Goal: Task Accomplishment & Management: Use online tool/utility

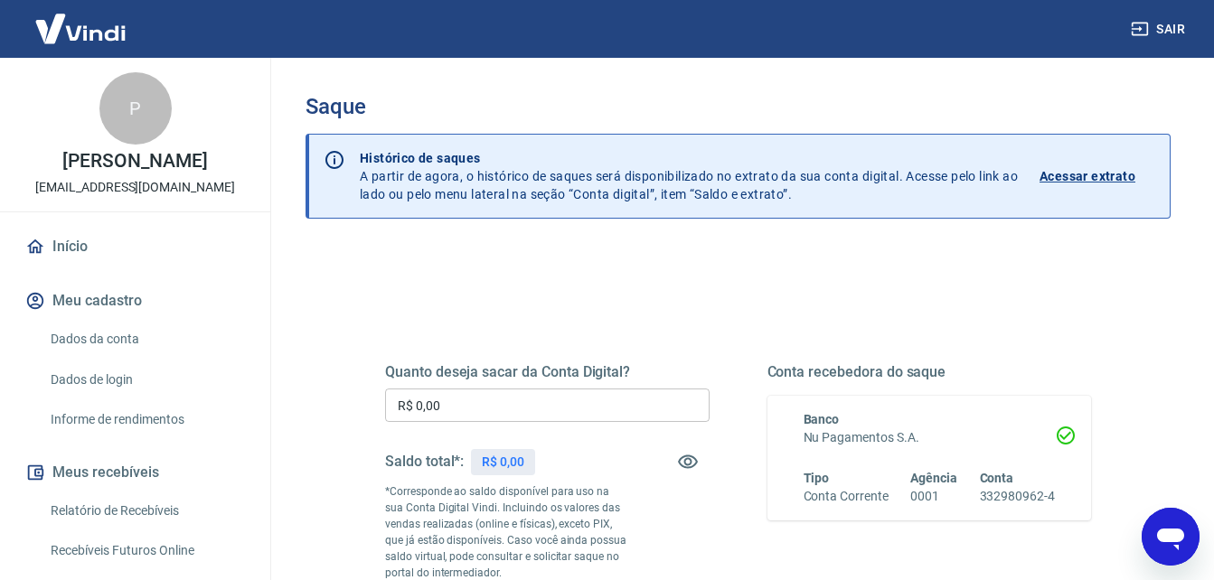
click at [652, 390] on input "R$ 0,00" at bounding box center [547, 405] width 324 height 33
click at [652, 391] on input "R$ 0,00" at bounding box center [547, 405] width 324 height 33
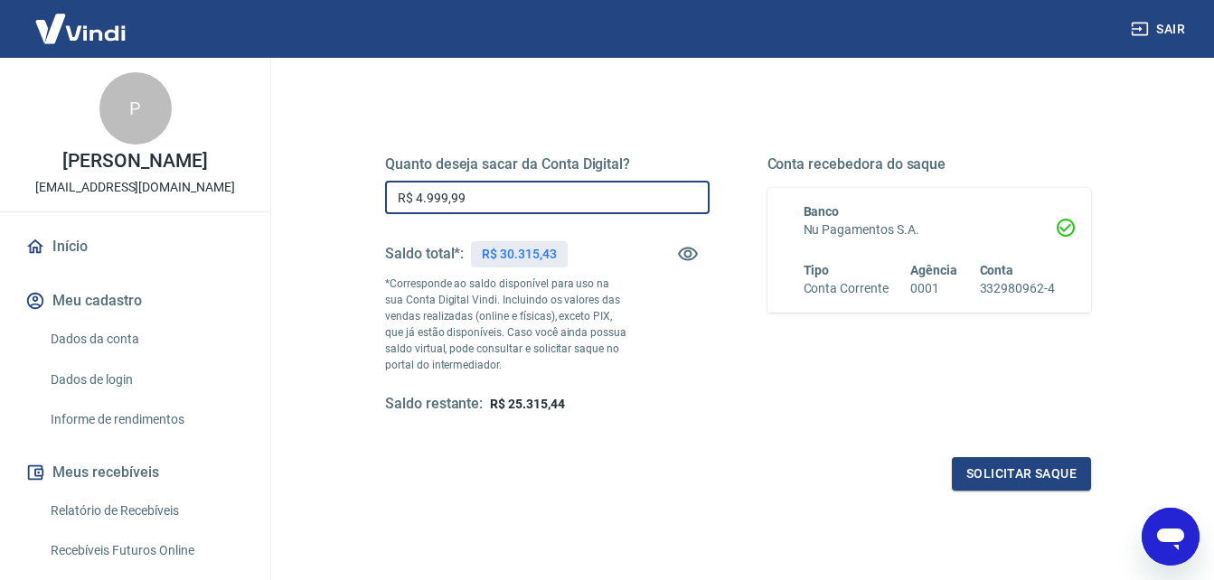
scroll to position [301, 0]
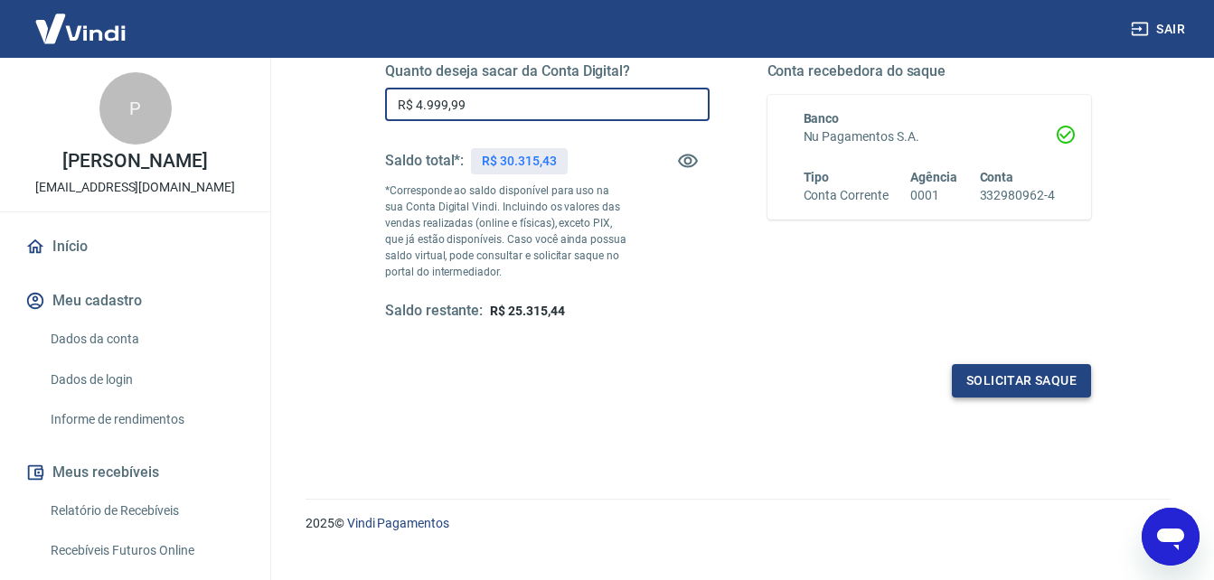
type input "R$ 4.999,99"
click at [1012, 381] on button "Solicitar saque" at bounding box center [1021, 380] width 139 height 33
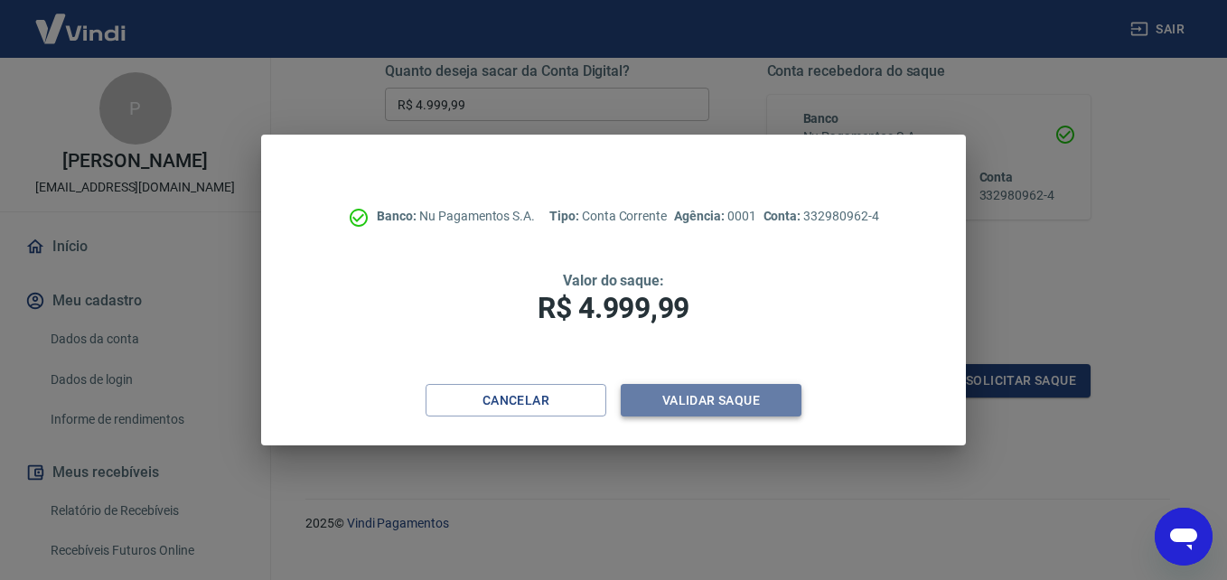
click at [721, 387] on button "Validar saque" at bounding box center [711, 400] width 181 height 33
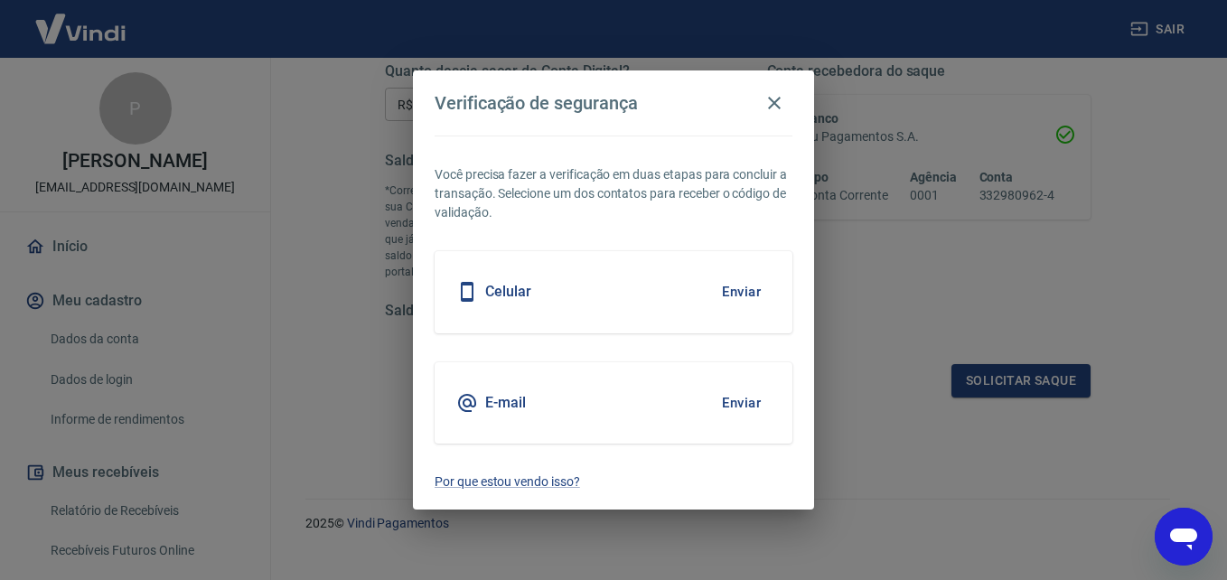
click at [724, 293] on button "Enviar" at bounding box center [741, 292] width 59 height 38
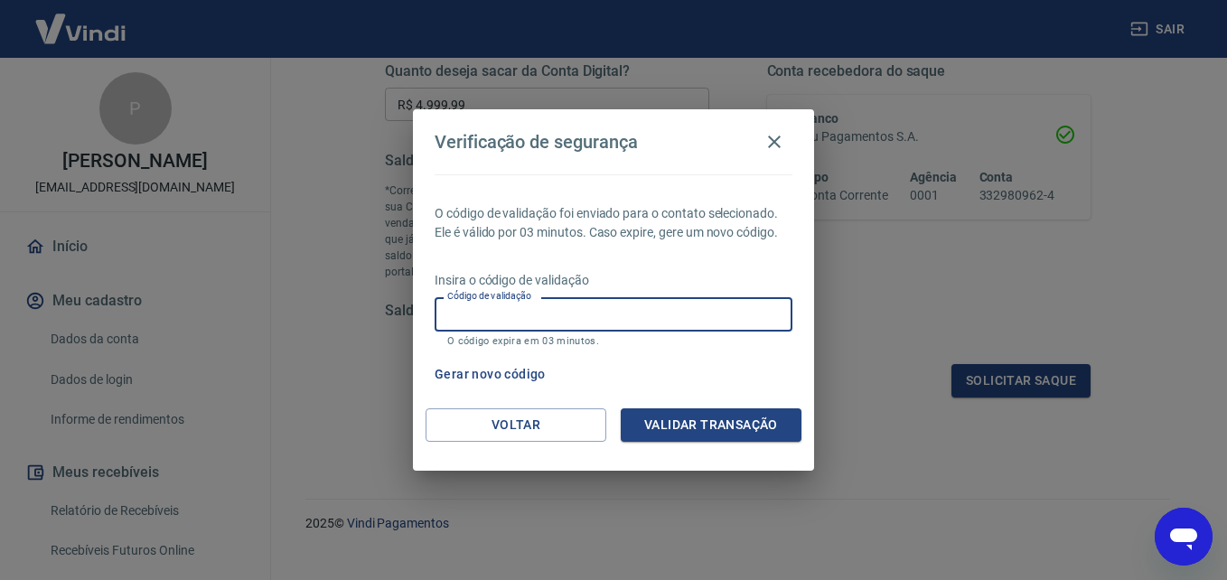
click at [661, 306] on input "Código de validação" at bounding box center [614, 313] width 358 height 33
click at [647, 298] on input "Código de validação" at bounding box center [614, 313] width 358 height 33
type input "550372"
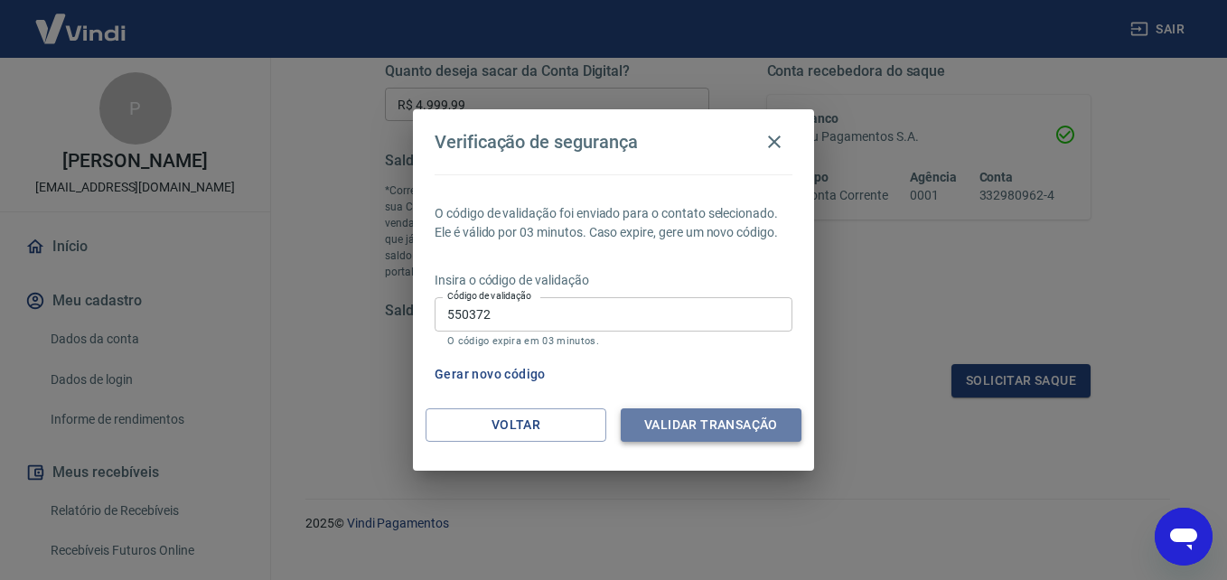
click at [734, 431] on button "Validar transação" at bounding box center [711, 425] width 181 height 33
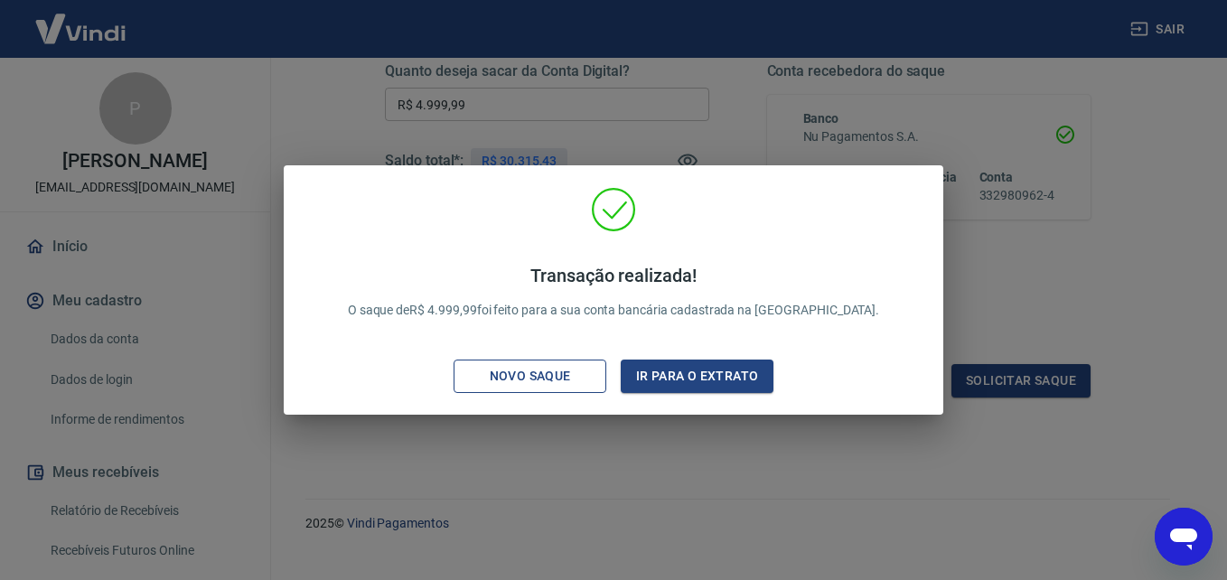
click at [574, 370] on div "Novo saque" at bounding box center [530, 376] width 125 height 23
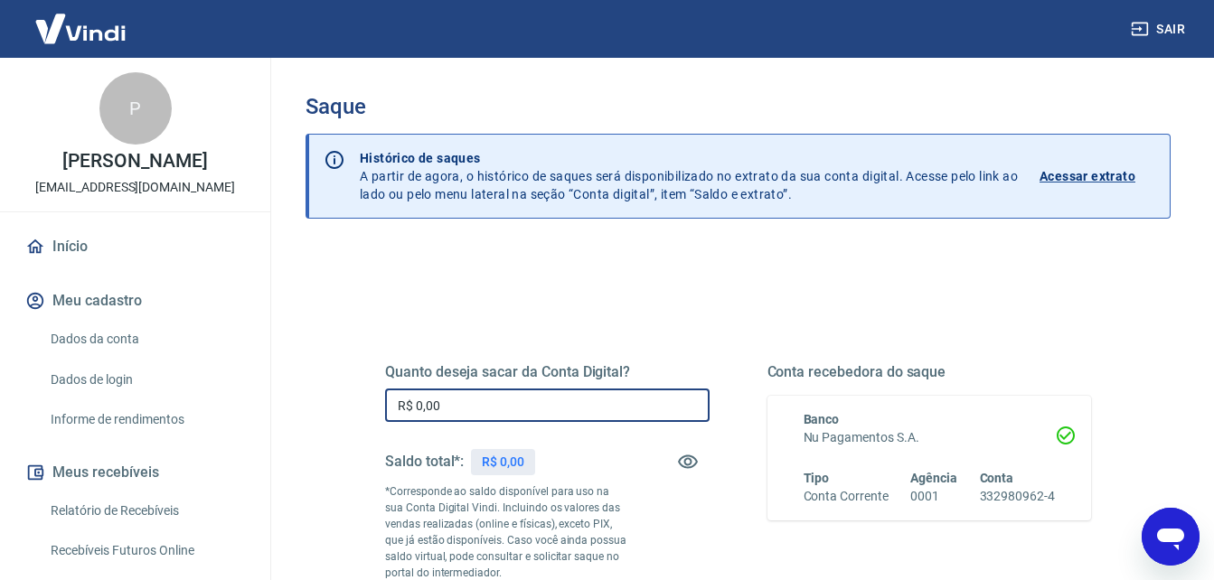
click at [487, 412] on input "R$ 0,00" at bounding box center [547, 405] width 324 height 33
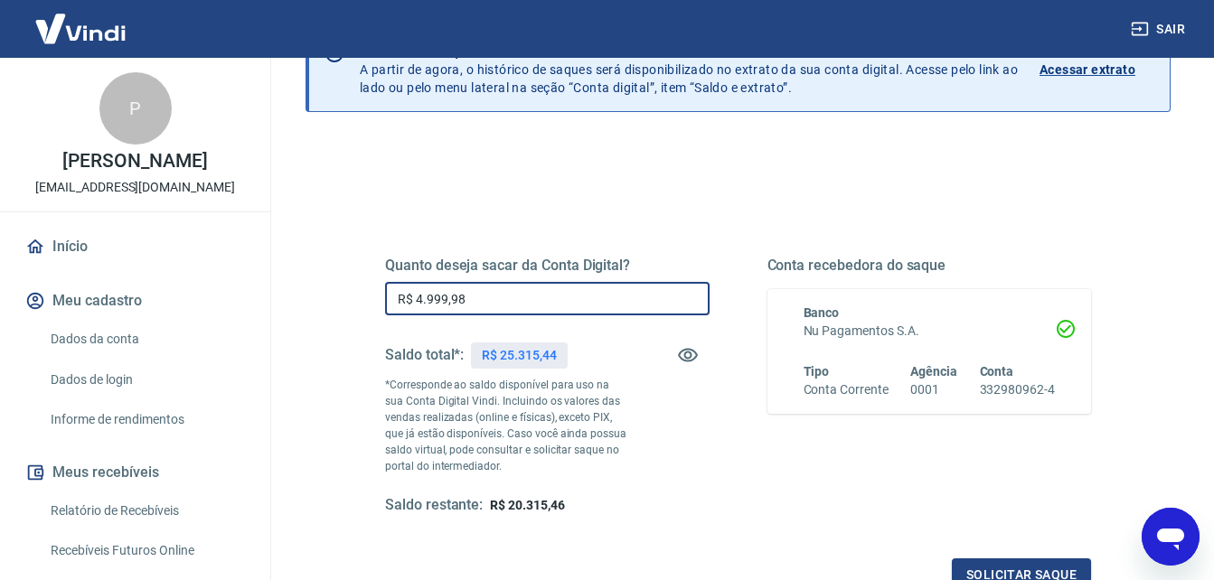
scroll to position [151, 0]
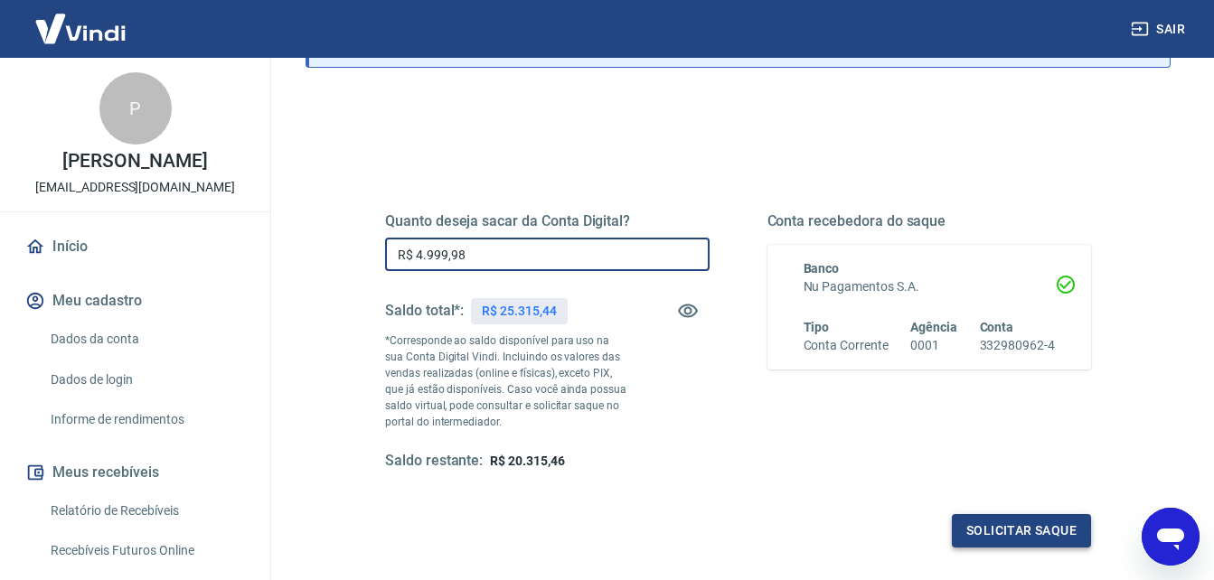
type input "R$ 4.999,98"
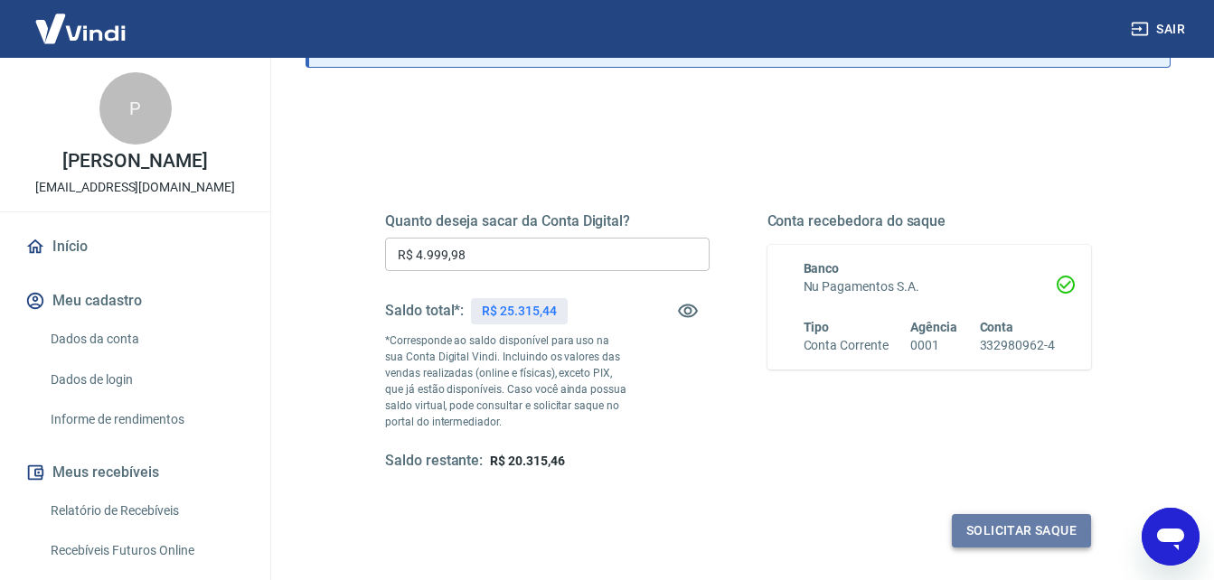
click at [1009, 518] on button "Solicitar saque" at bounding box center [1021, 530] width 139 height 33
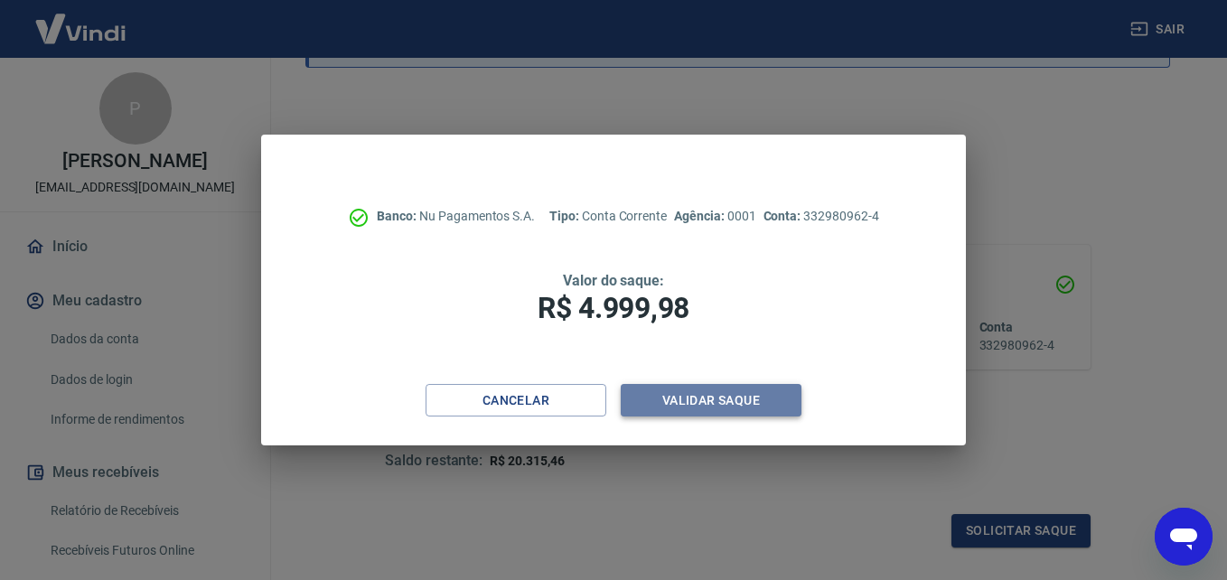
click at [714, 390] on button "Validar saque" at bounding box center [711, 400] width 181 height 33
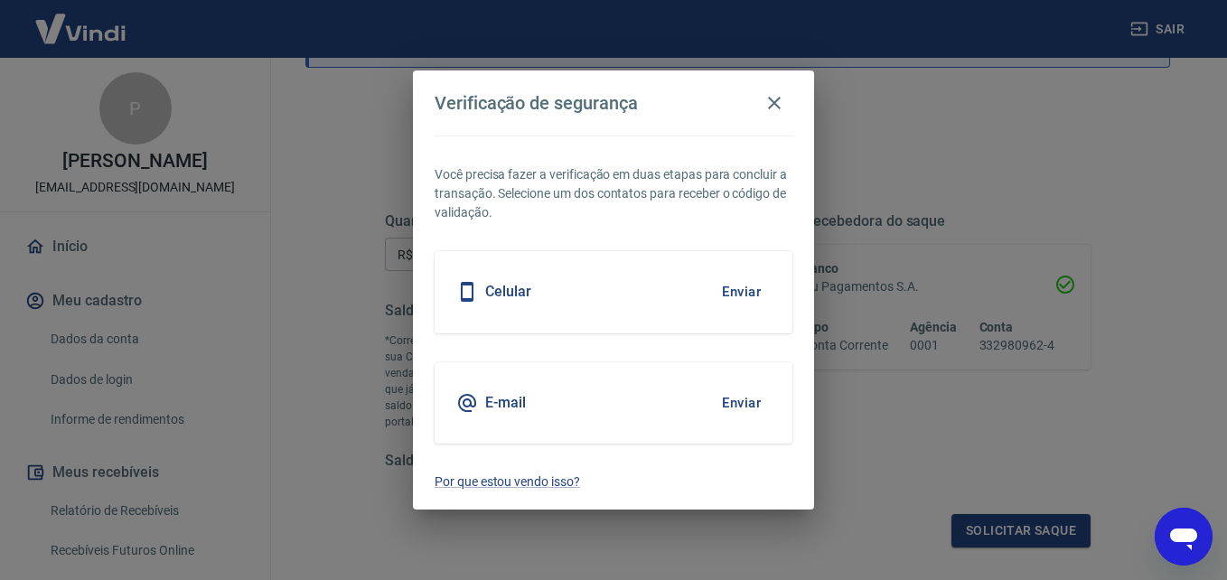
click at [741, 293] on button "Enviar" at bounding box center [741, 292] width 59 height 38
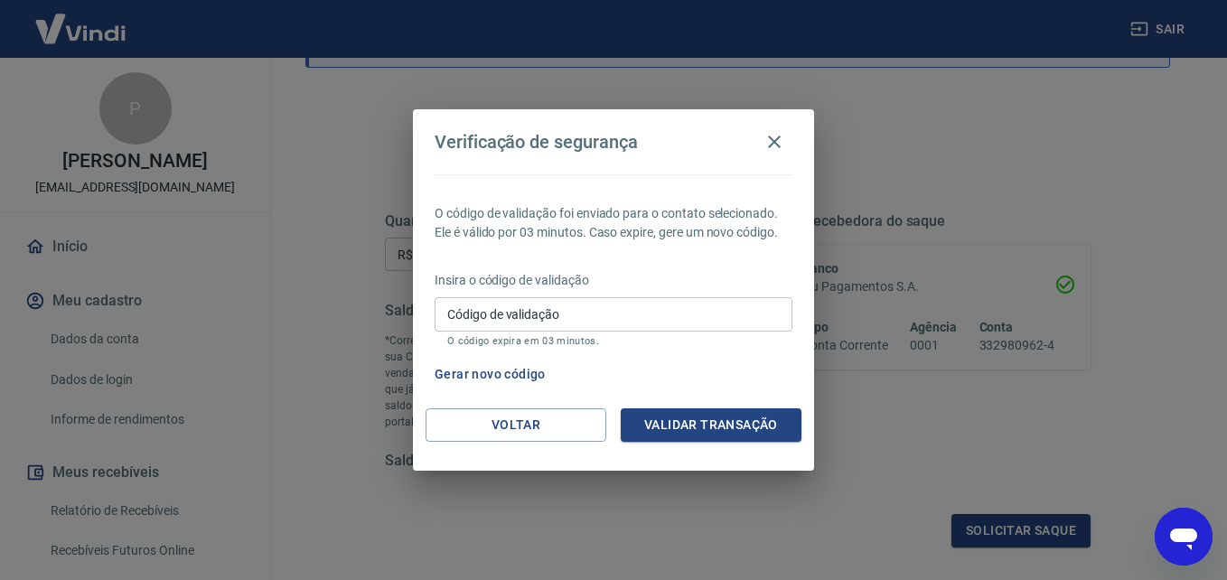
click at [731, 309] on input "Código de validação" at bounding box center [614, 313] width 358 height 33
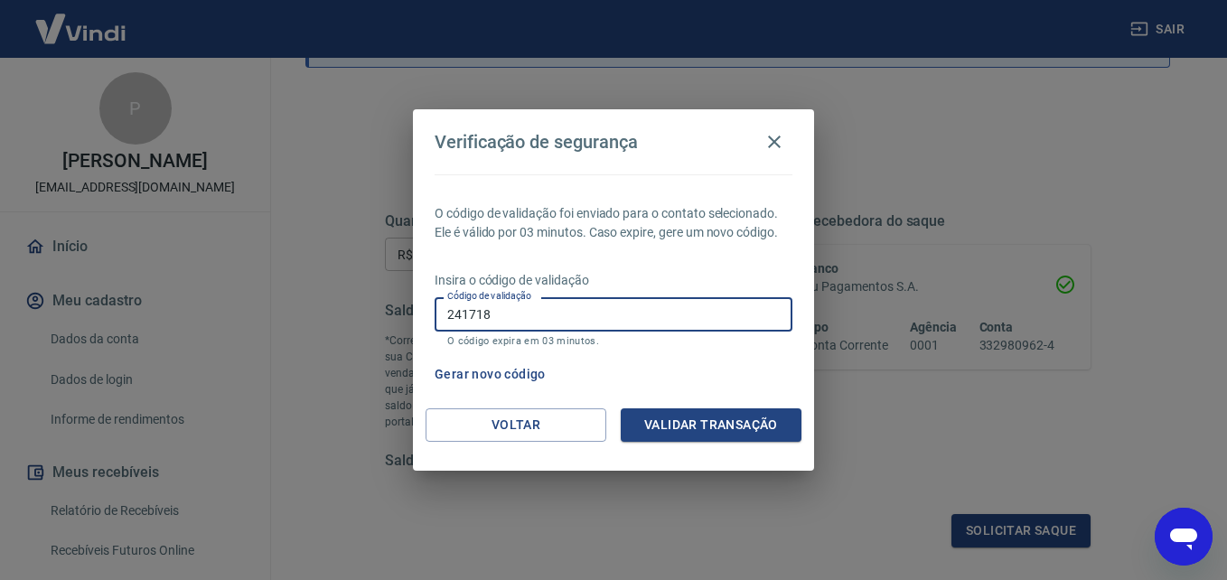
type input "241718"
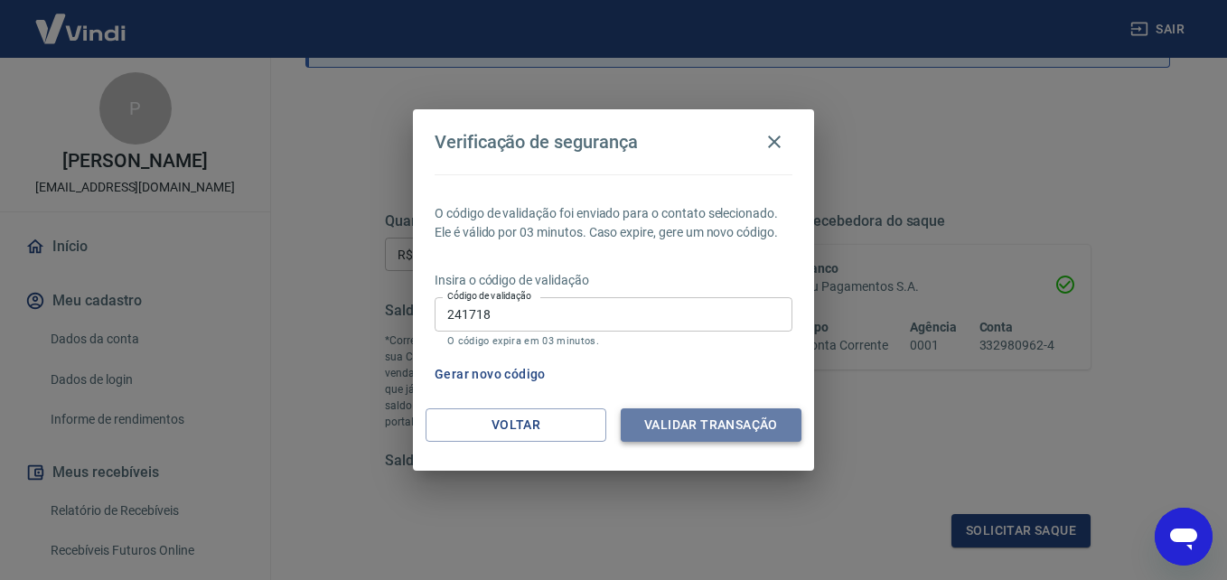
click at [722, 434] on button "Validar transação" at bounding box center [711, 425] width 181 height 33
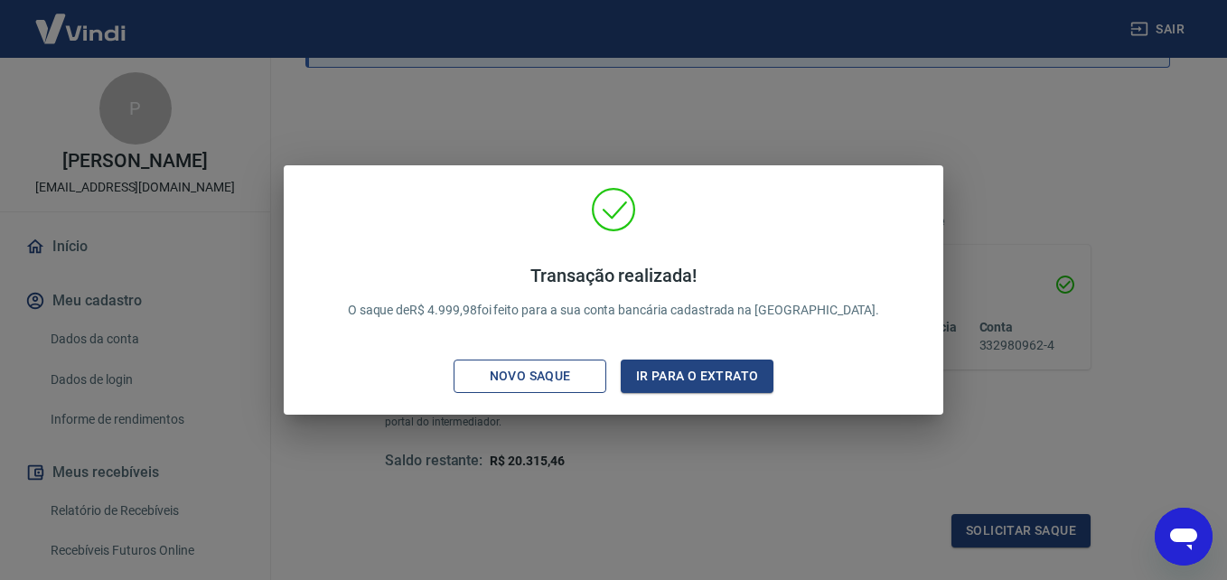
click at [572, 381] on div "Novo saque" at bounding box center [530, 376] width 125 height 23
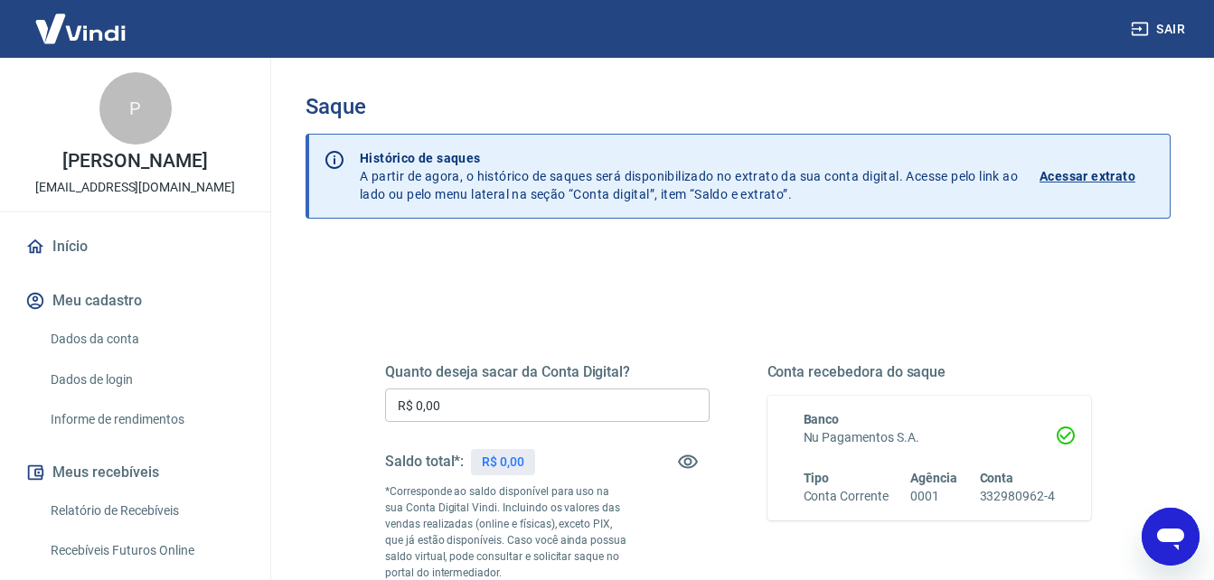
click at [538, 406] on input "R$ 0,00" at bounding box center [547, 405] width 324 height 33
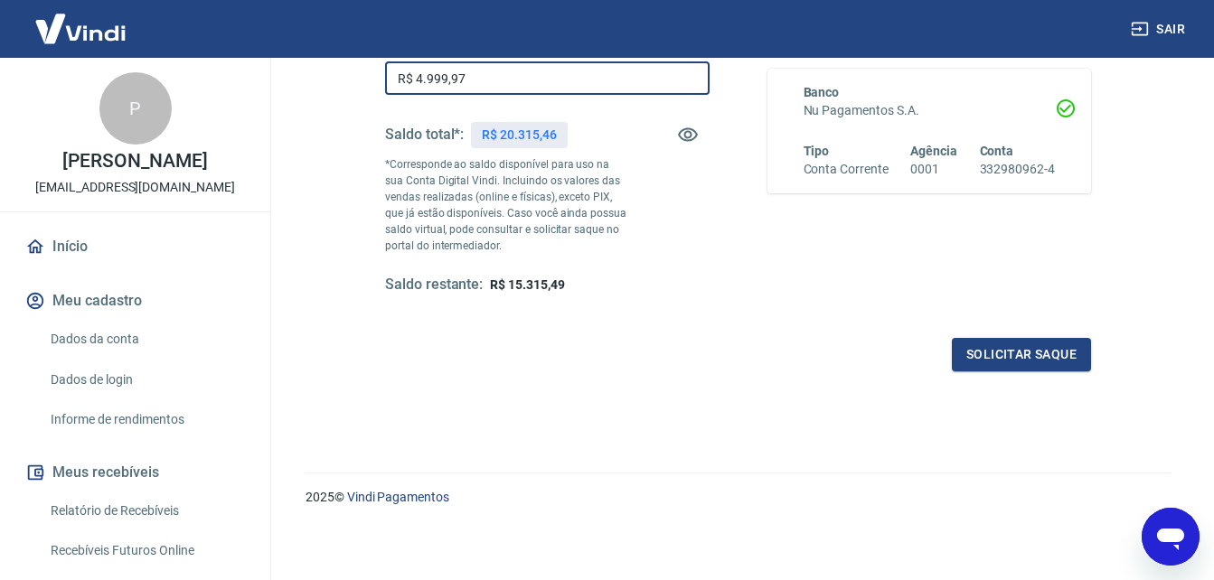
scroll to position [330, 0]
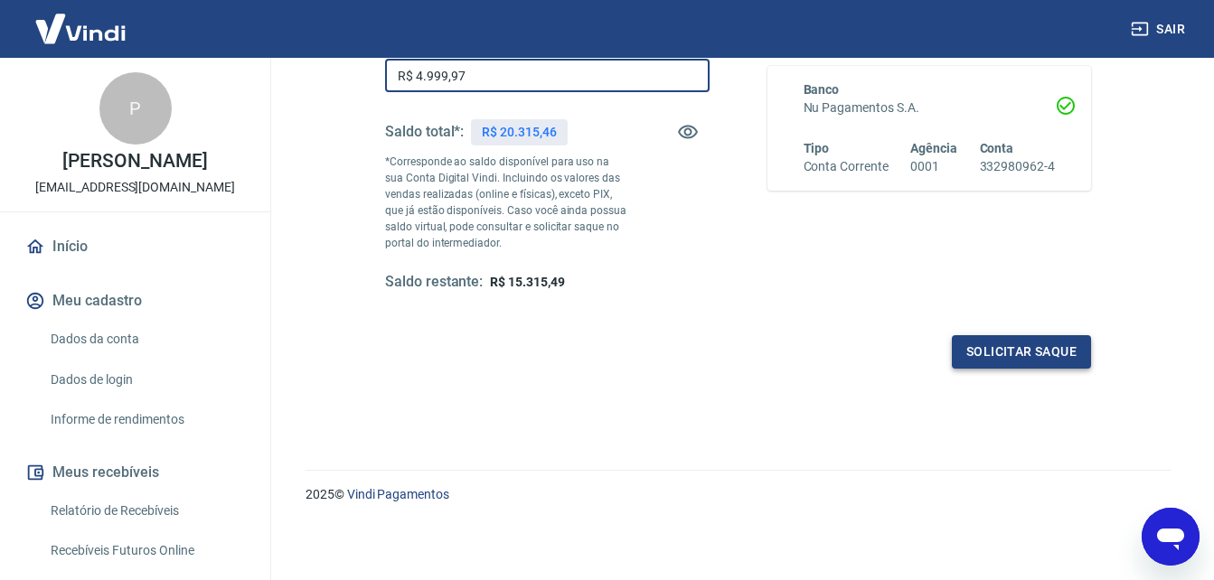
type input "R$ 4.999,97"
click at [1015, 356] on button "Solicitar saque" at bounding box center [1021, 351] width 139 height 33
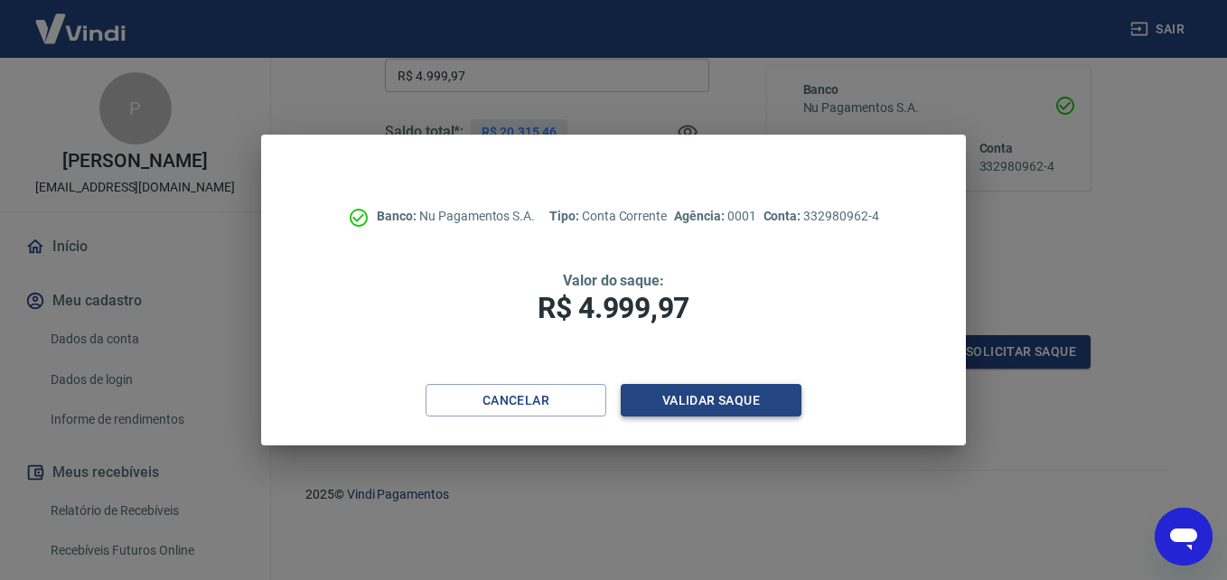
click at [743, 400] on button "Validar saque" at bounding box center [711, 400] width 181 height 33
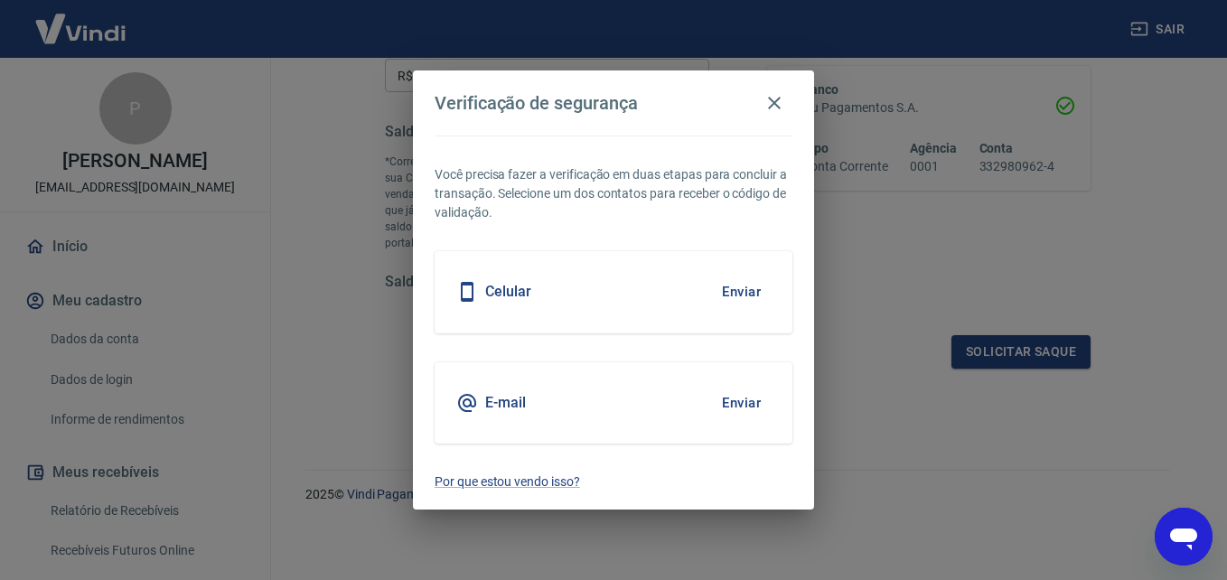
click at [752, 265] on div "Celular Enviar" at bounding box center [614, 291] width 358 height 81
click at [745, 287] on button "Enviar" at bounding box center [741, 292] width 59 height 38
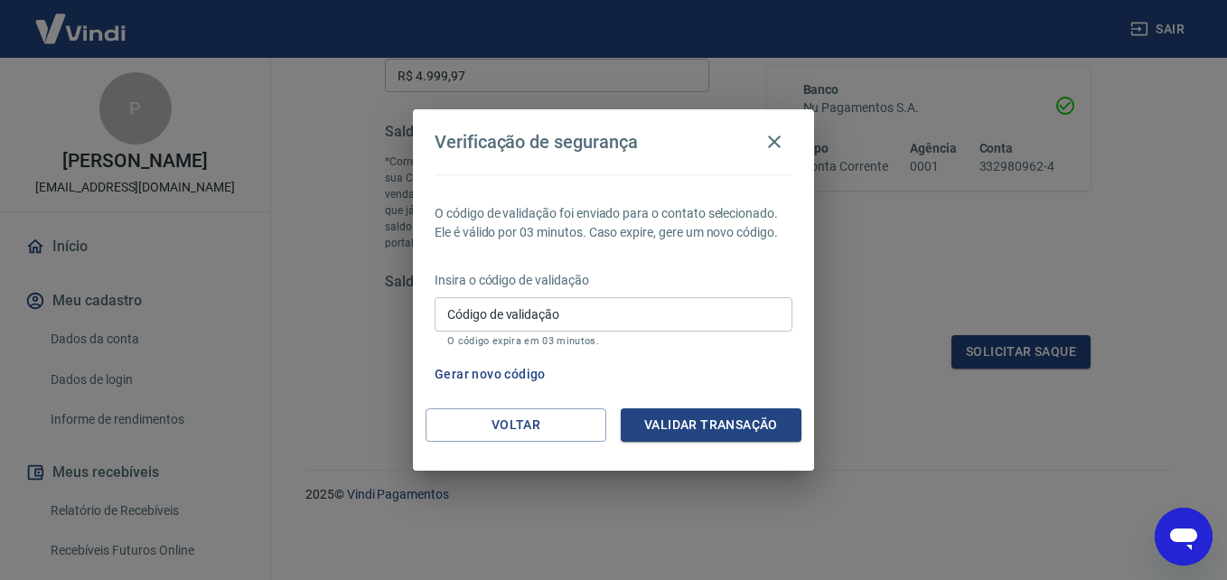
click at [656, 290] on div "Insira o código de validação Código de validação Código de validação O código e…" at bounding box center [614, 310] width 358 height 79
click at [651, 303] on input "Código de validação" at bounding box center [614, 313] width 358 height 33
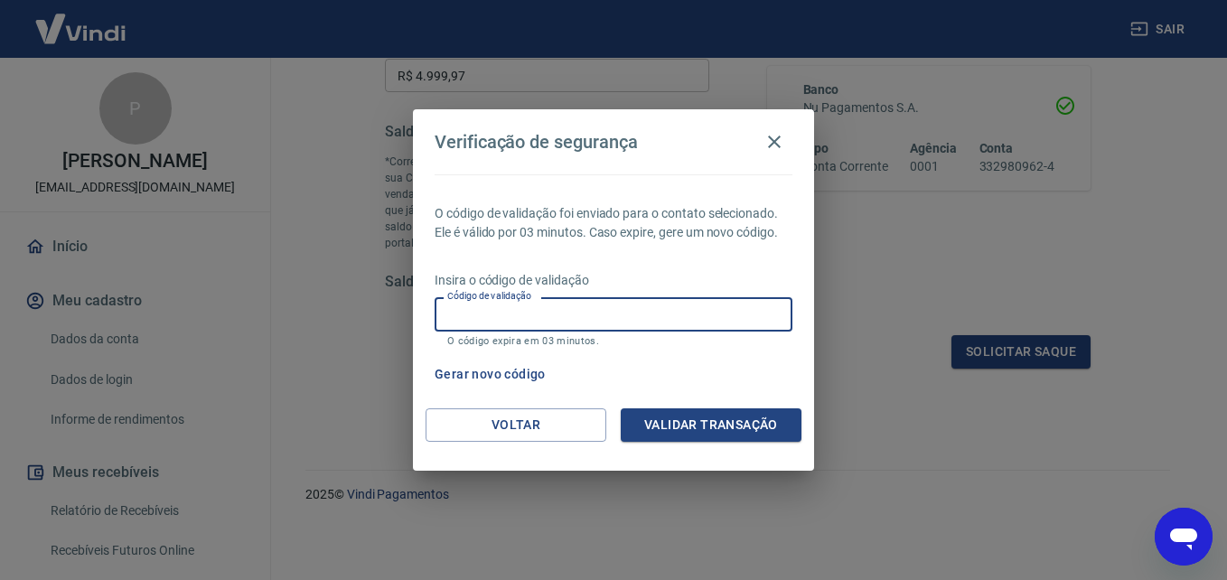
click at [722, 311] on input "Código de validação" at bounding box center [614, 313] width 358 height 33
click at [646, 312] on input "Código de validação" at bounding box center [614, 313] width 358 height 33
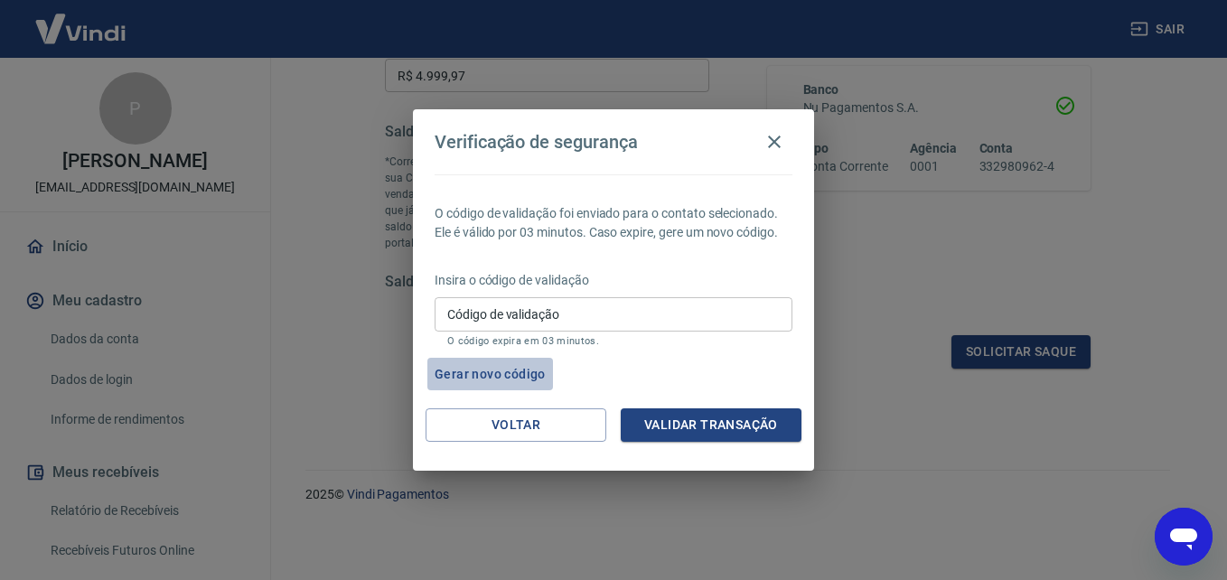
click at [518, 375] on button "Gerar novo código" at bounding box center [491, 374] width 126 height 33
click at [592, 323] on input "Código de validação" at bounding box center [614, 313] width 358 height 33
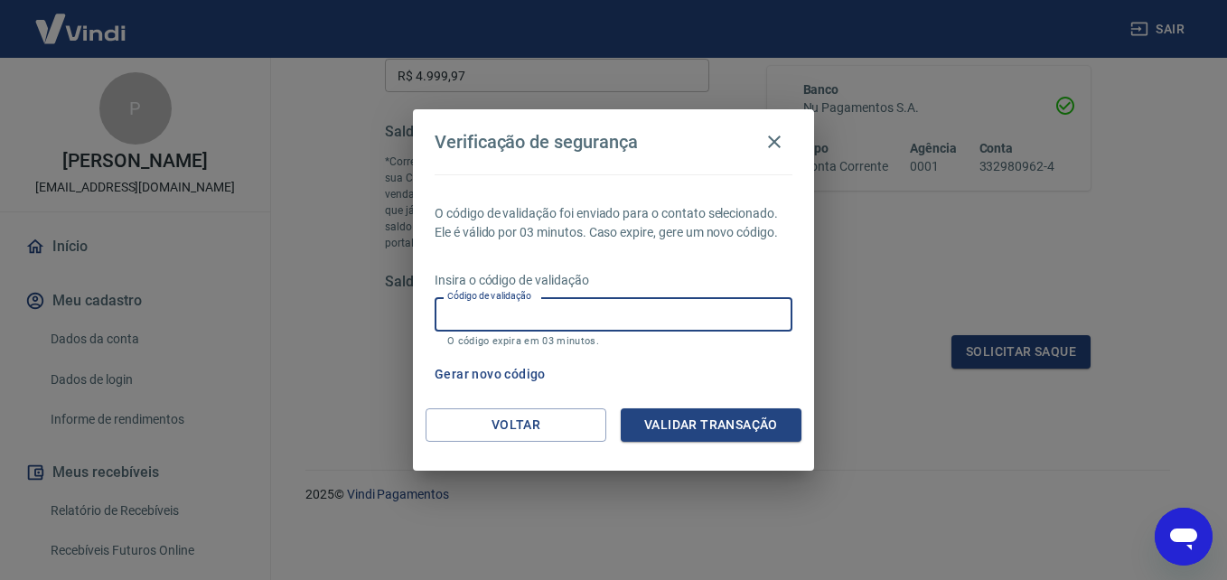
click at [503, 363] on button "Gerar novo código" at bounding box center [491, 374] width 126 height 33
click at [698, 324] on input "Código de validação" at bounding box center [614, 313] width 358 height 33
drag, startPoint x: 605, startPoint y: 318, endPoint x: 578, endPoint y: 317, distance: 26.2
click at [598, 318] on input "Código de validação" at bounding box center [614, 313] width 358 height 33
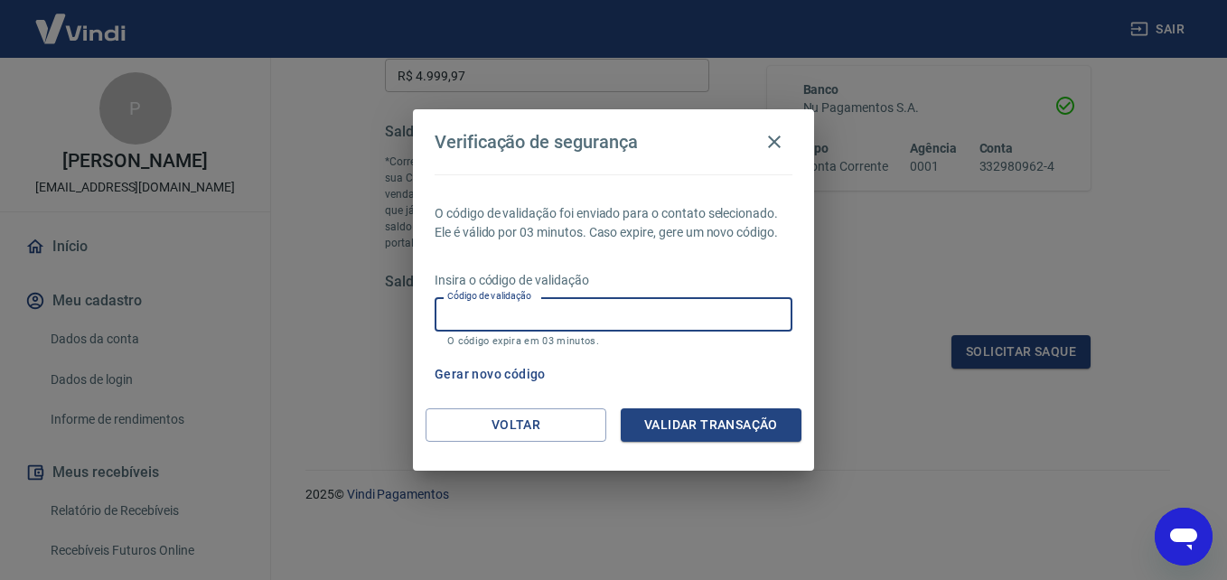
drag, startPoint x: 578, startPoint y: 311, endPoint x: 666, endPoint y: 317, distance: 88.8
click at [650, 315] on input "Código de validação" at bounding box center [614, 313] width 358 height 33
drag, startPoint x: 723, startPoint y: 325, endPoint x: 806, endPoint y: 332, distance: 83.4
click at [822, 325] on div "Verificação de segurança O código de validação foi enviado para o contato selec…" at bounding box center [613, 290] width 1227 height 580
click at [729, 303] on input "Código de validação" at bounding box center [614, 313] width 358 height 33
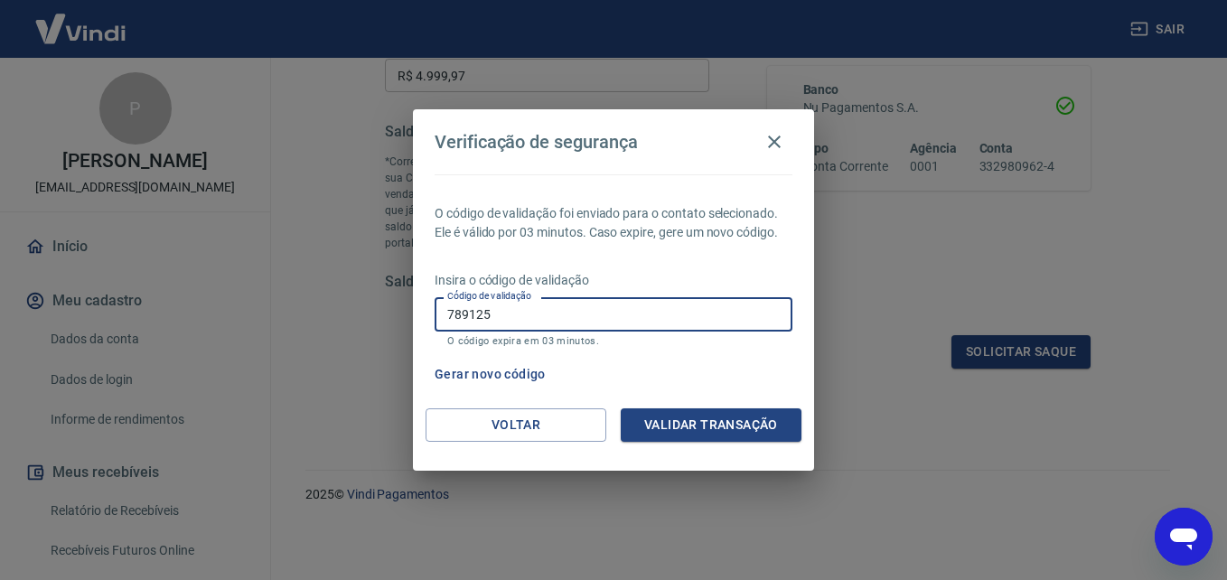
type input "789125"
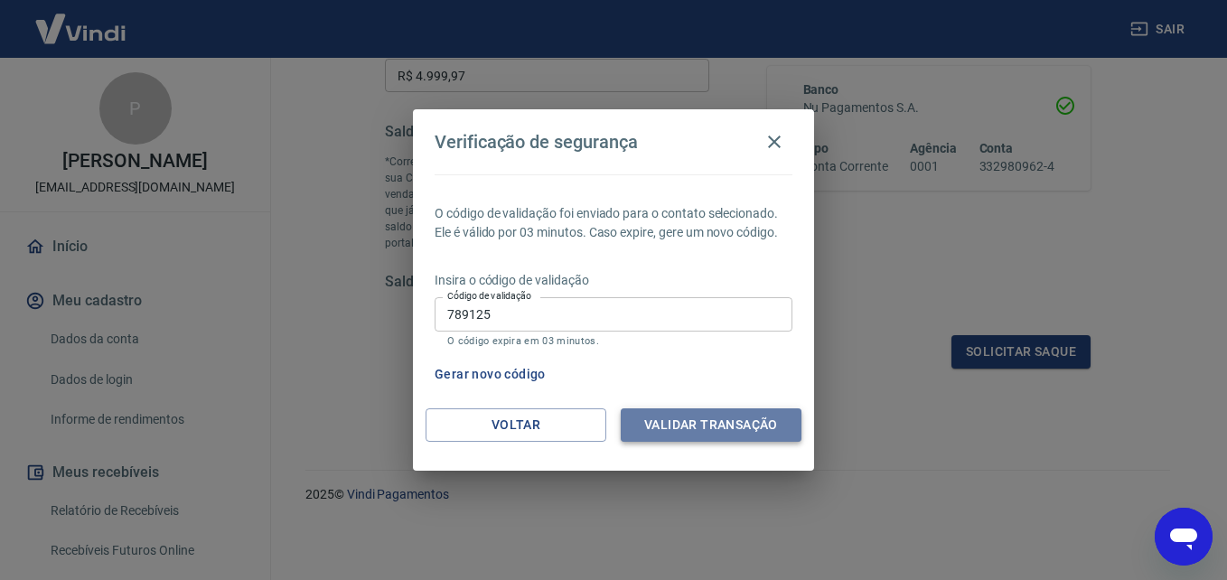
click at [666, 411] on button "Validar transação" at bounding box center [711, 425] width 181 height 33
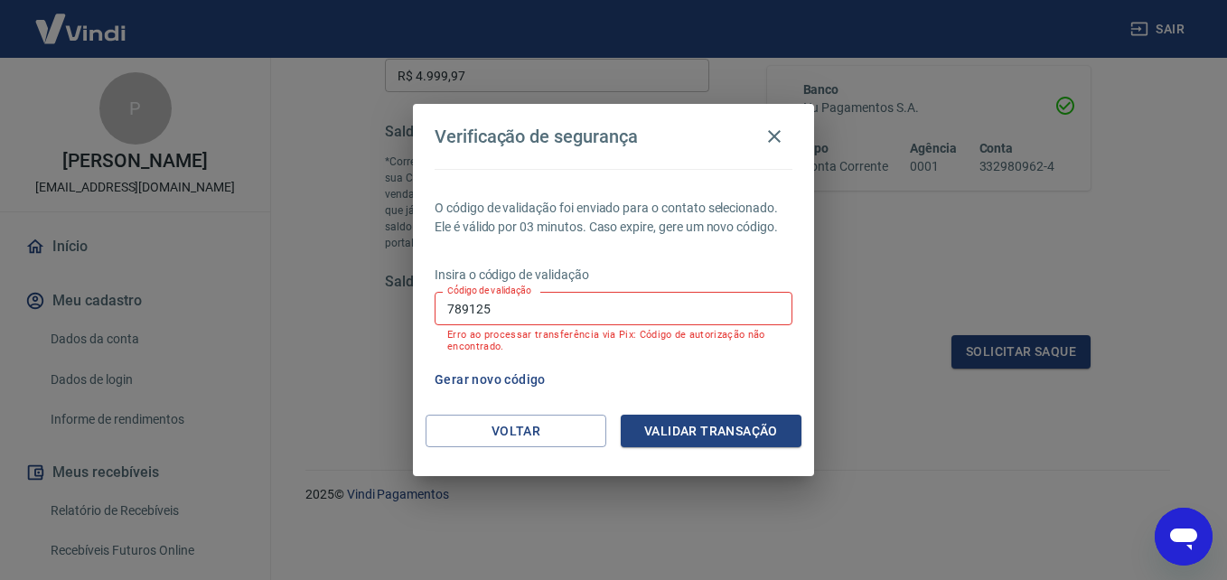
click at [693, 315] on input "789125" at bounding box center [614, 308] width 358 height 33
click at [567, 443] on button "Voltar" at bounding box center [516, 431] width 181 height 33
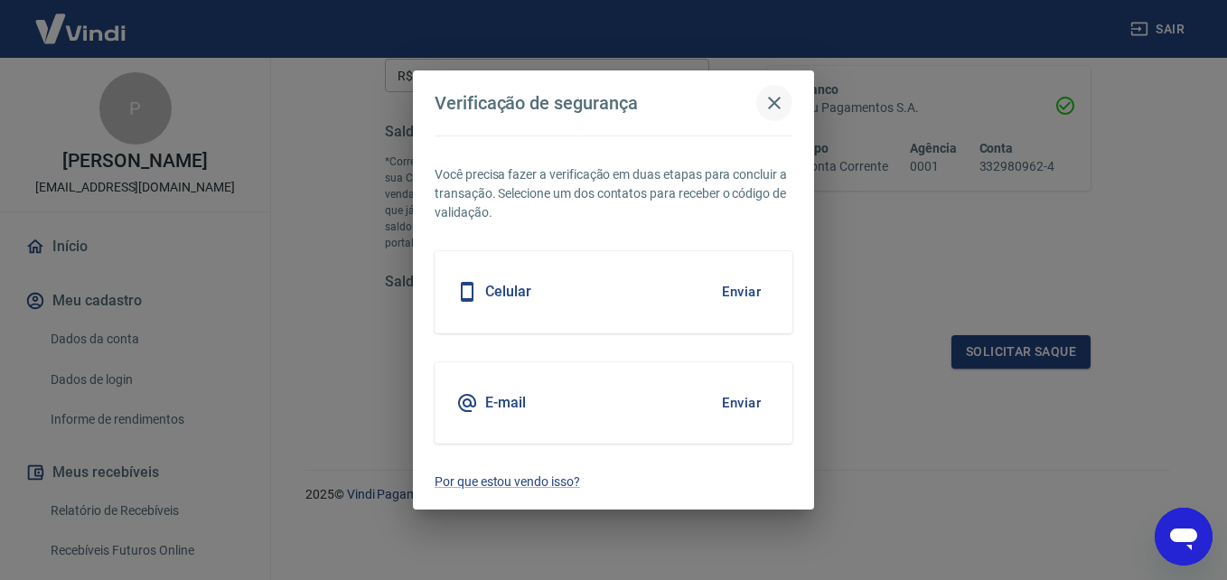
click at [773, 103] on icon "button" at bounding box center [775, 103] width 22 height 22
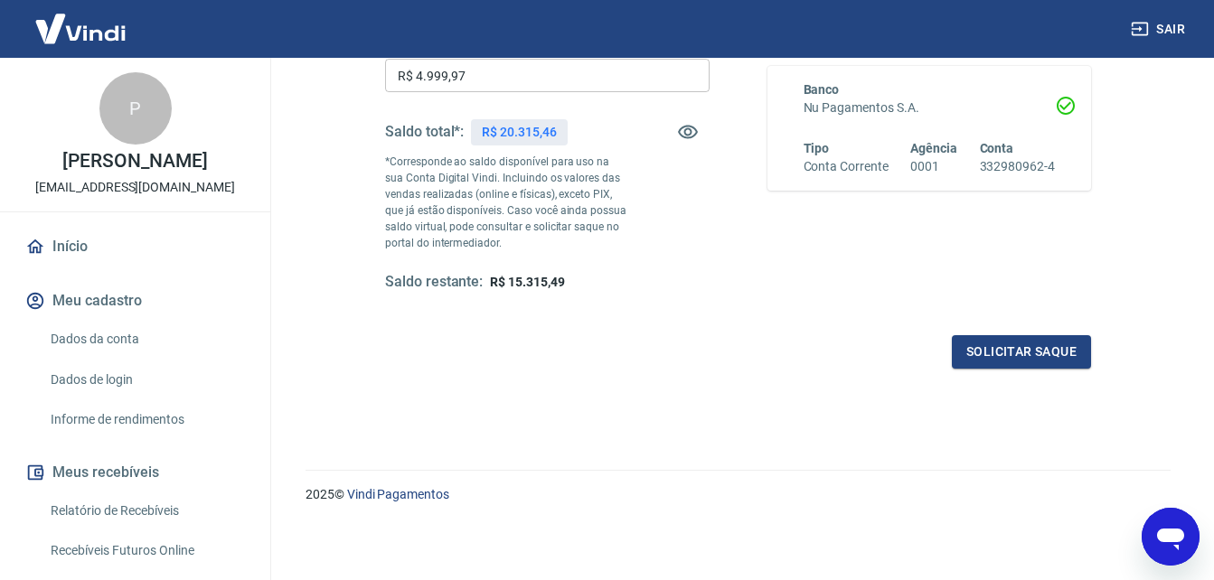
click at [83, 42] on img at bounding box center [81, 28] width 118 height 55
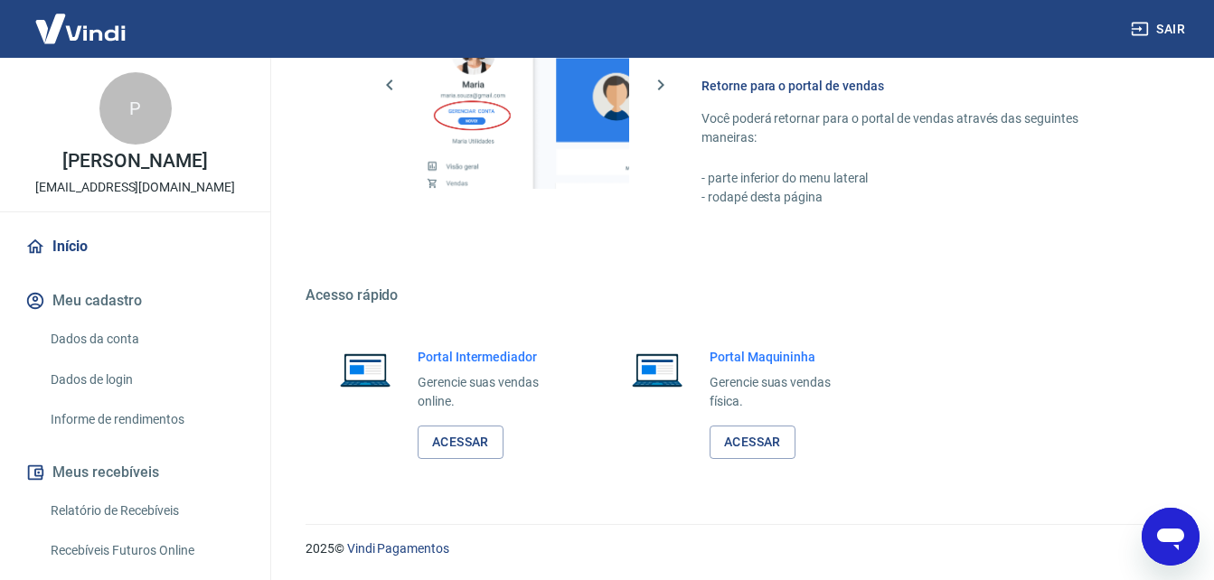
scroll to position [903, 0]
